Goal: Transaction & Acquisition: Subscribe to service/newsletter

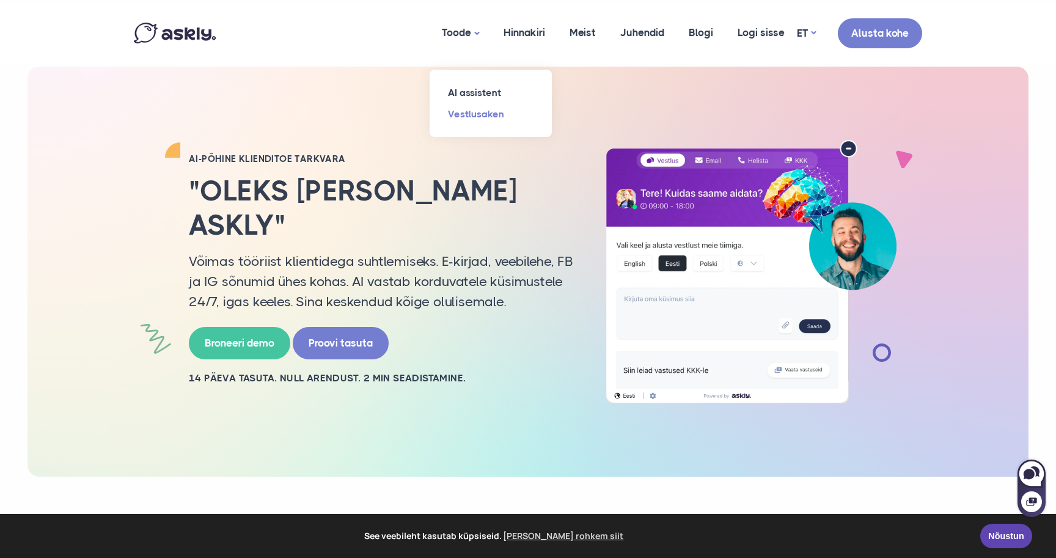
click at [461, 111] on link "Vestlusaken" at bounding box center [491, 113] width 122 height 21
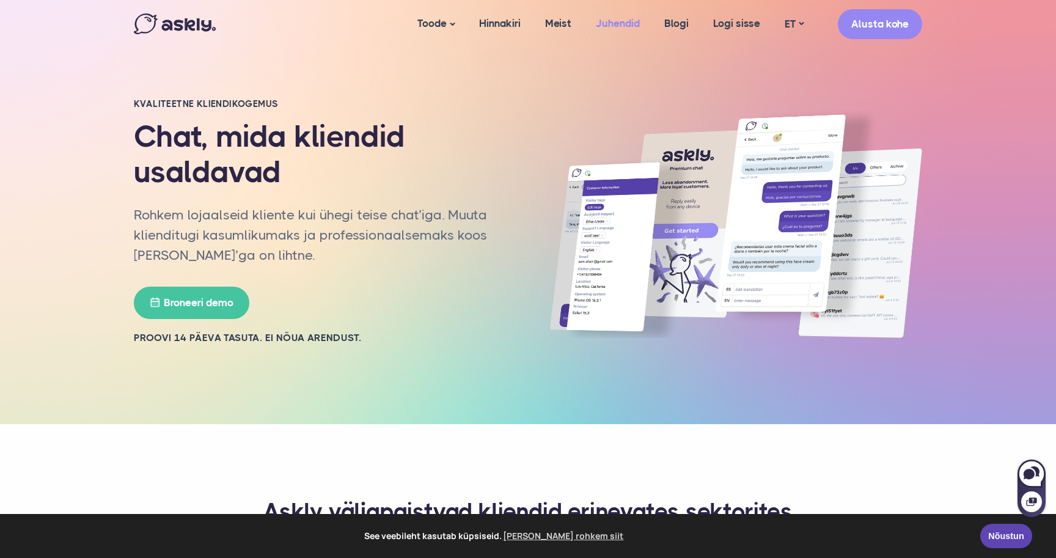
click at [620, 20] on link "Juhendid" at bounding box center [618, 23] width 68 height 47
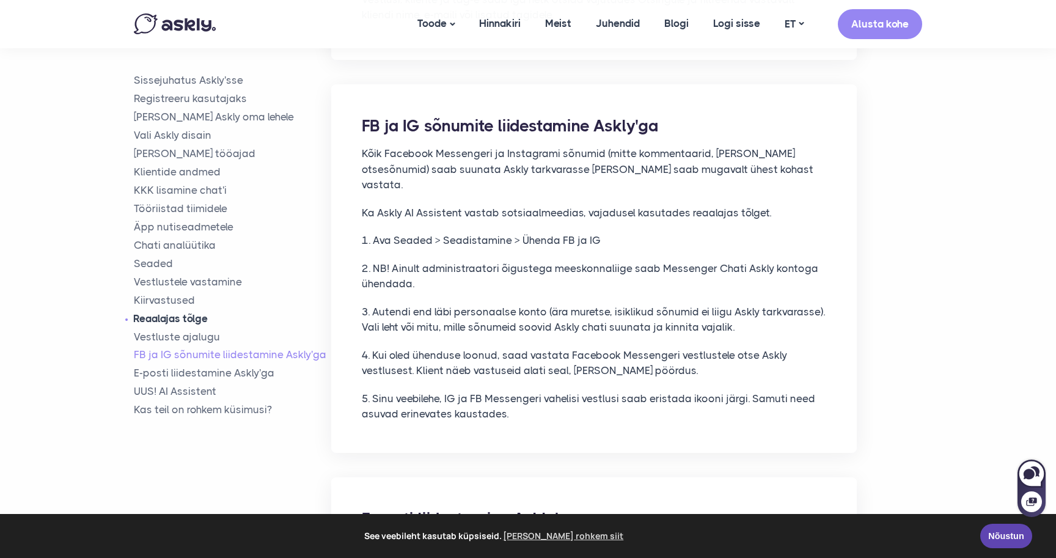
scroll to position [7797, 0]
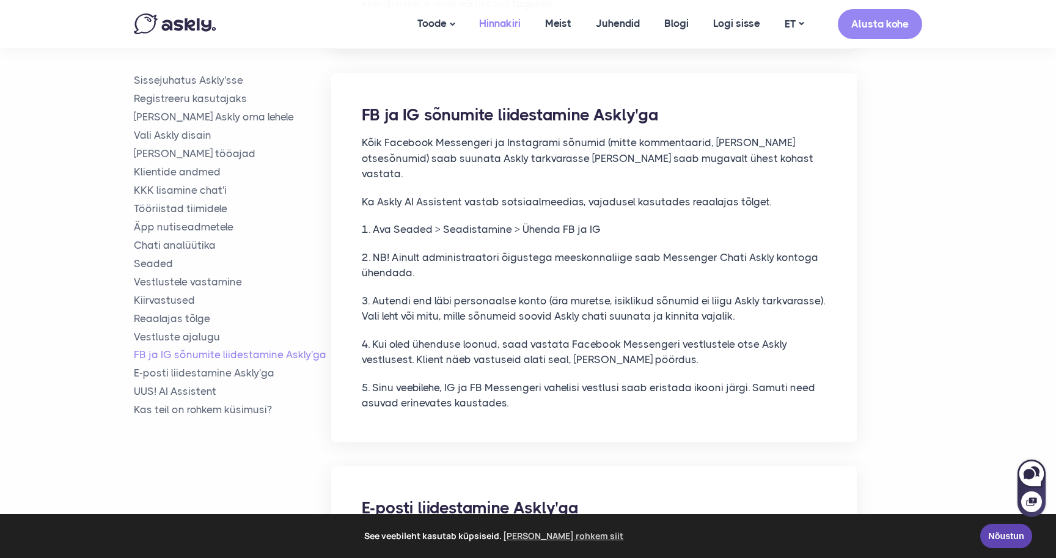
click at [502, 31] on link "Hinnakiri" at bounding box center [500, 23] width 66 height 47
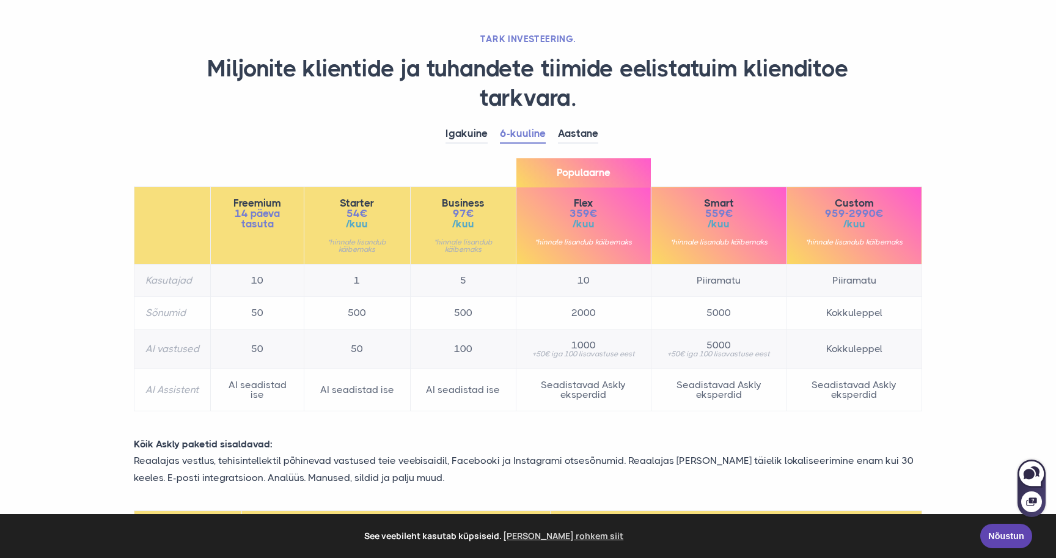
scroll to position [65, 0]
click at [468, 134] on link "Igakuine" at bounding box center [466, 134] width 42 height 19
click at [524, 131] on link "6-kuuline" at bounding box center [523, 134] width 46 height 19
click at [461, 137] on link "Igakuine" at bounding box center [466, 134] width 42 height 19
click at [457, 312] on td "500" at bounding box center [463, 313] width 106 height 32
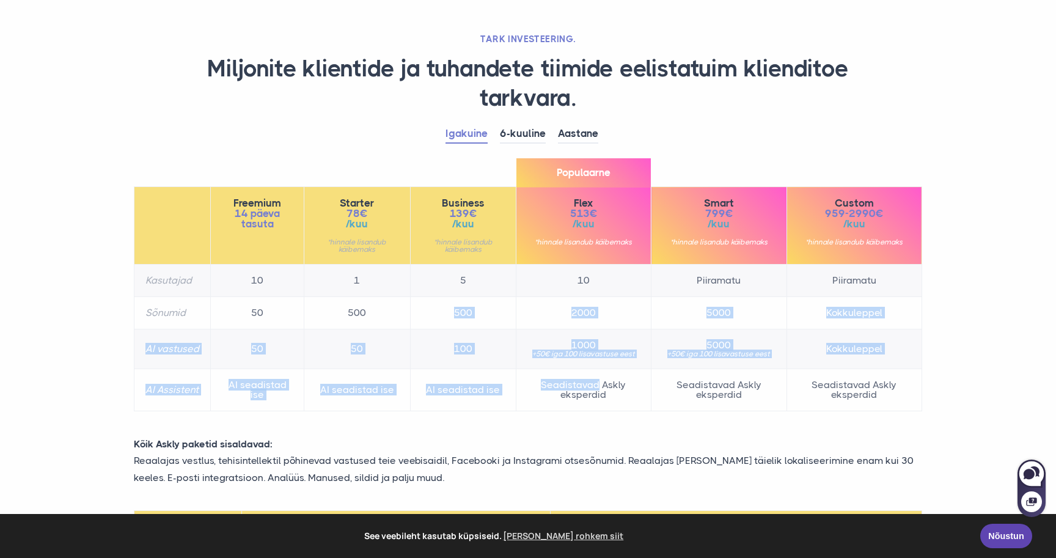
drag, startPoint x: 457, startPoint y: 312, endPoint x: 560, endPoint y: 374, distance: 120.1
click at [560, 374] on tbody "Kasutajad 10 1 5 10 Piiramatu Piiramatu Sõnumid 50 500 500 2000 5000 Kokkuleppe…" at bounding box center [528, 338] width 788 height 147
click at [560, 374] on td "Seadistavad Askly eksperdid" at bounding box center [583, 390] width 135 height 42
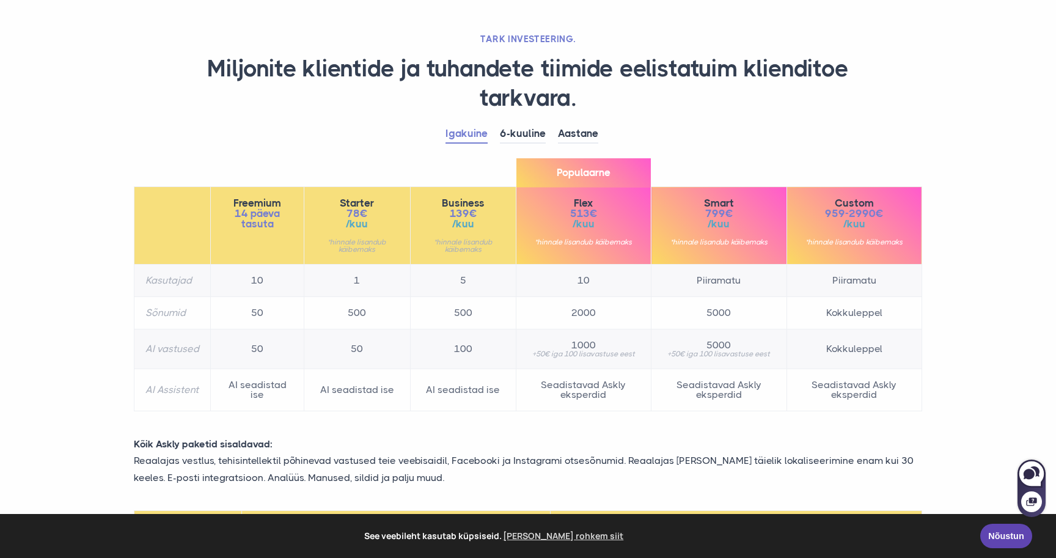
click at [447, 340] on td "100" at bounding box center [463, 349] width 106 height 40
drag, startPoint x: 447, startPoint y: 340, endPoint x: 513, endPoint y: 367, distance: 70.7
click at [513, 367] on td "100" at bounding box center [463, 349] width 106 height 40
click at [543, 383] on td "Seadistavad Askly eksperdid" at bounding box center [583, 390] width 135 height 42
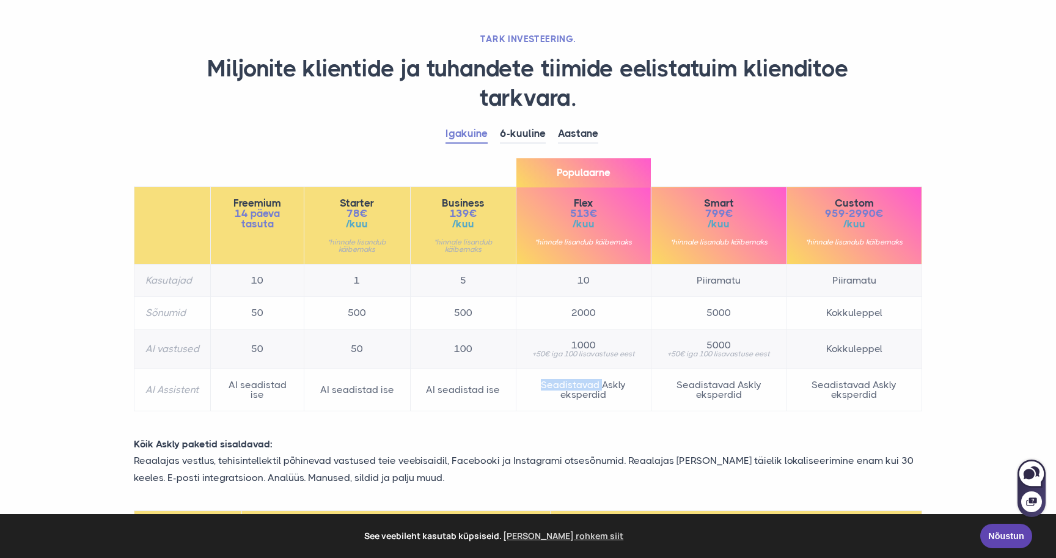
click at [543, 383] on td "Seadistavad Askly eksperdid" at bounding box center [583, 390] width 135 height 42
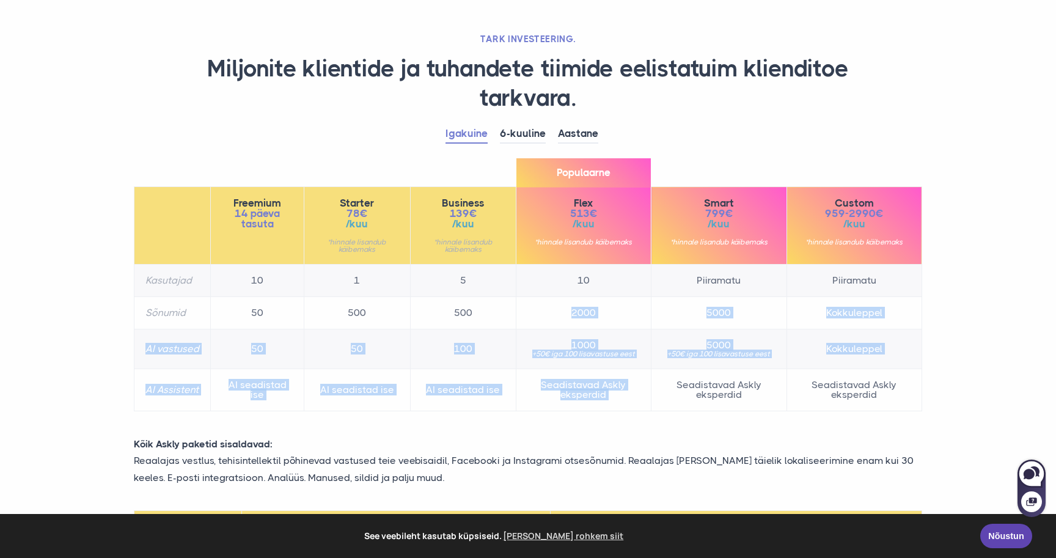
drag, startPoint x: 543, startPoint y: 383, endPoint x: 523, endPoint y: 312, distance: 73.7
click at [523, 312] on tbody "Kasutajad 10 1 5 10 Piiramatu Piiramatu Sõnumid 50 500 500 2000 5000 Kokkuleppe…" at bounding box center [528, 338] width 788 height 147
click at [523, 312] on td "2000" at bounding box center [583, 313] width 135 height 32
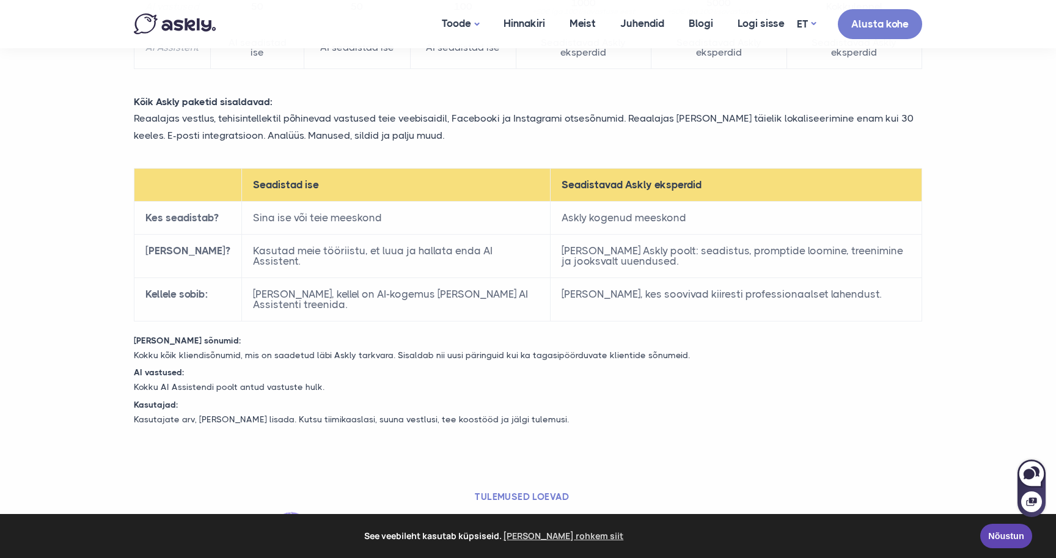
scroll to position [366, 0]
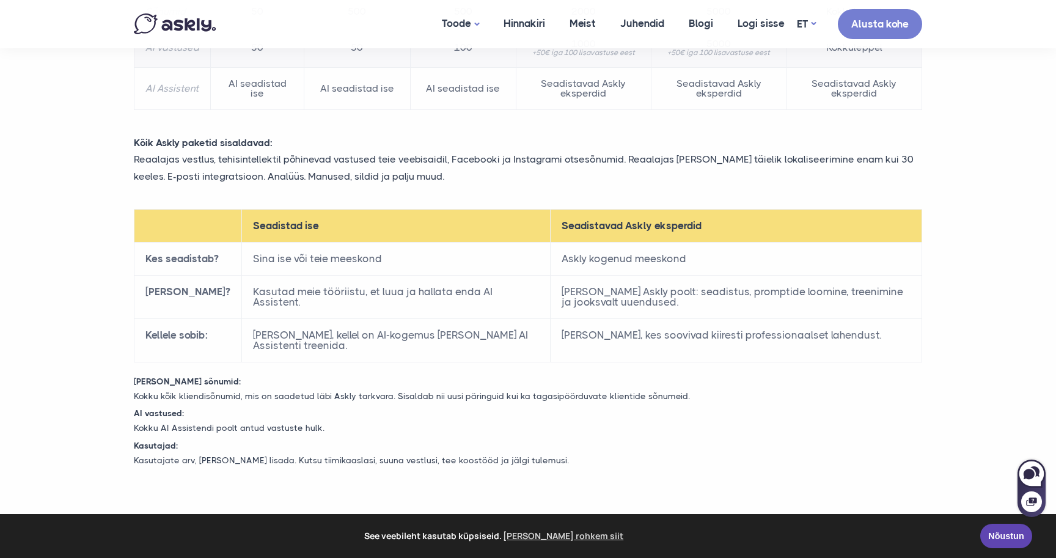
click at [53, 320] on section "TARK INVESTEERING. Miljonite klientide ja tuhandete tiimide eelistatuim kliendi…" at bounding box center [528, 67] width 1056 height 867
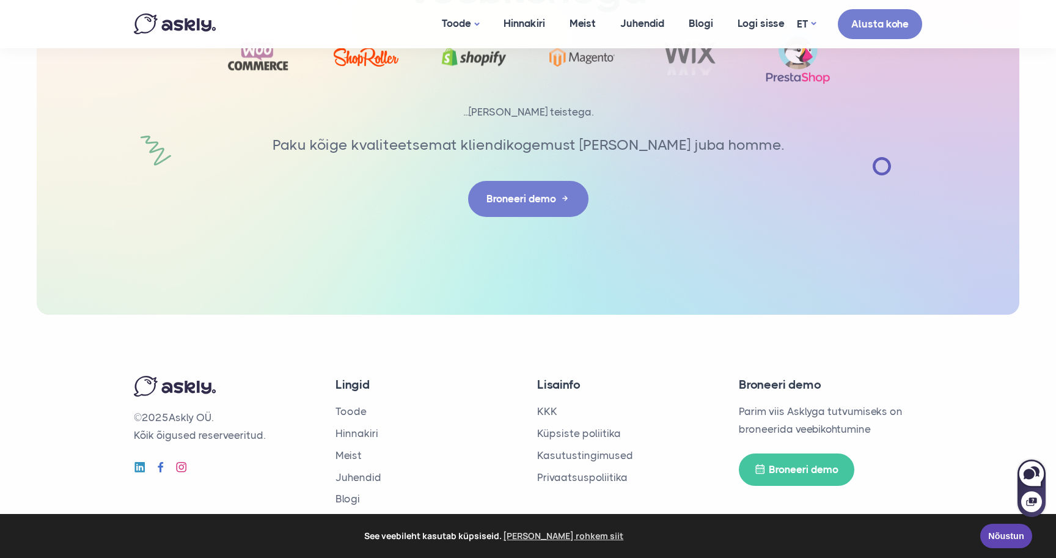
scroll to position [2008, 0]
